Goal: Find contact information: Obtain details needed to contact an individual or organization

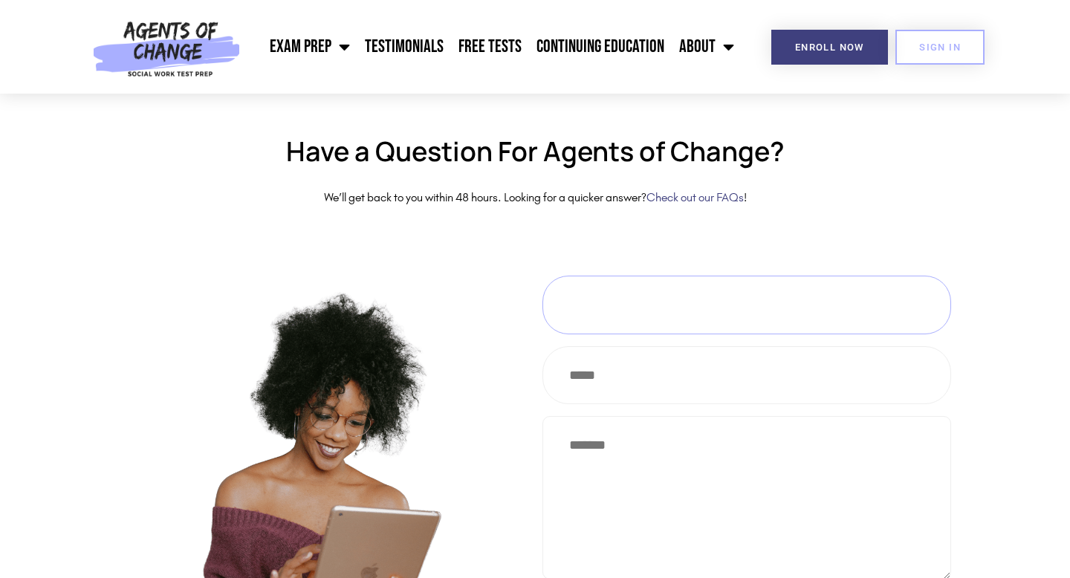
click at [592, 293] on input "Contact form" at bounding box center [746, 305] width 409 height 59
type input "**********"
click at [640, 446] on textarea "Contact form" at bounding box center [746, 497] width 409 height 163
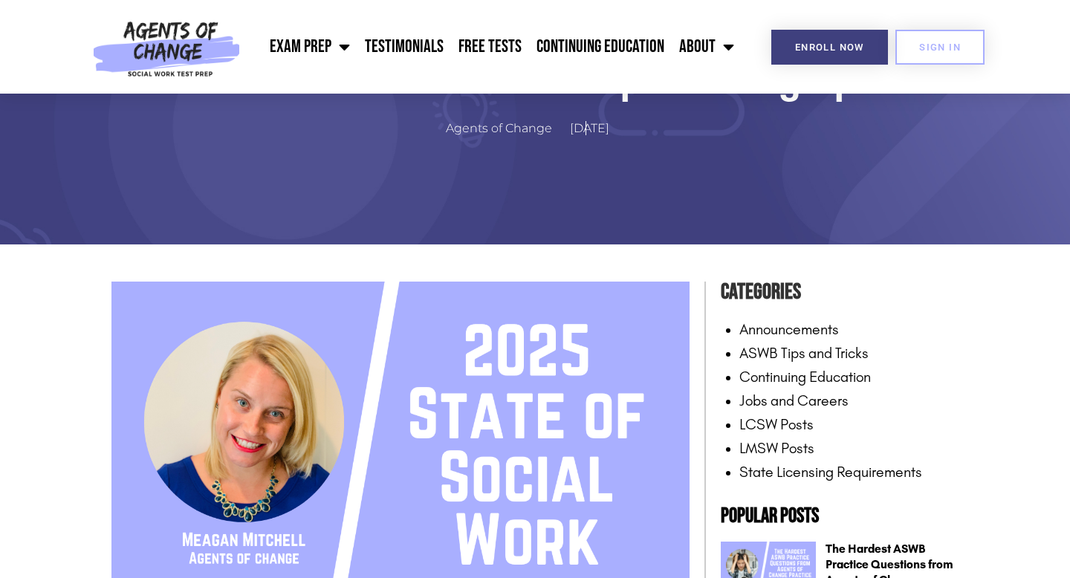
scroll to position [155, 0]
